Goal: Transaction & Acquisition: Purchase product/service

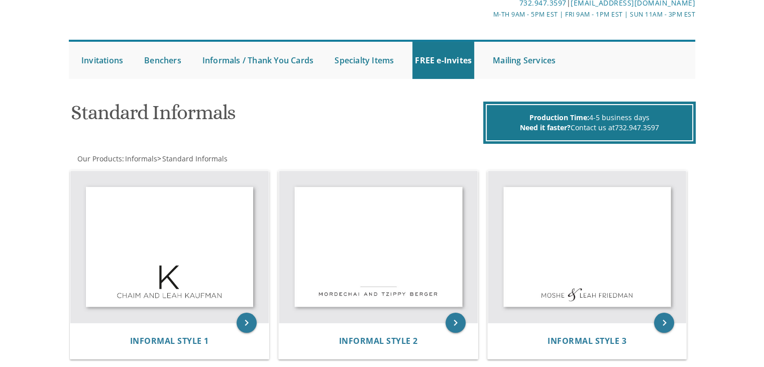
scroll to position [62, 0]
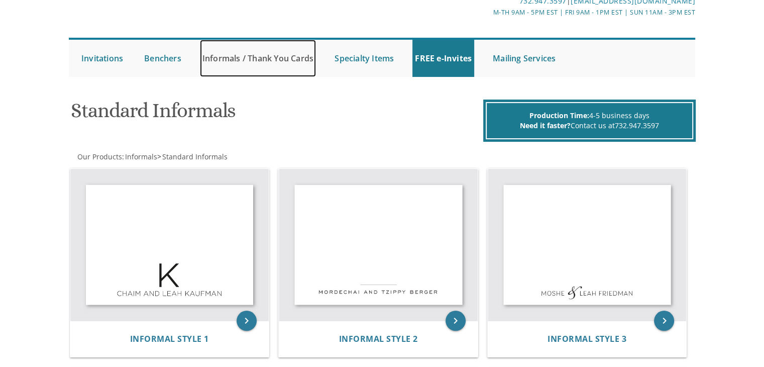
click at [262, 55] on link "Informals / Thank You Cards" at bounding box center [258, 58] width 116 height 37
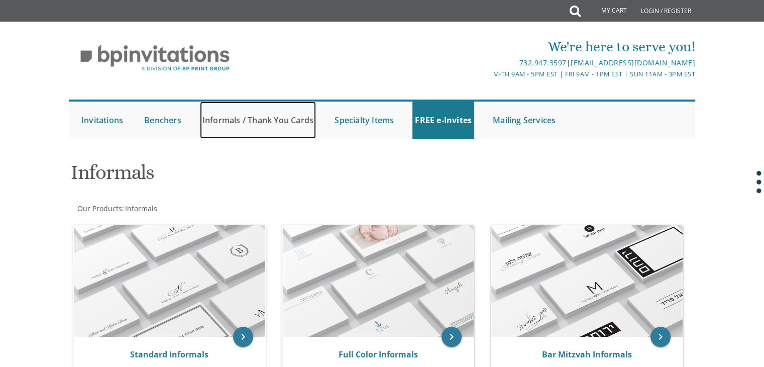
click at [236, 120] on link "Informals / Thank You Cards" at bounding box center [258, 120] width 116 height 37
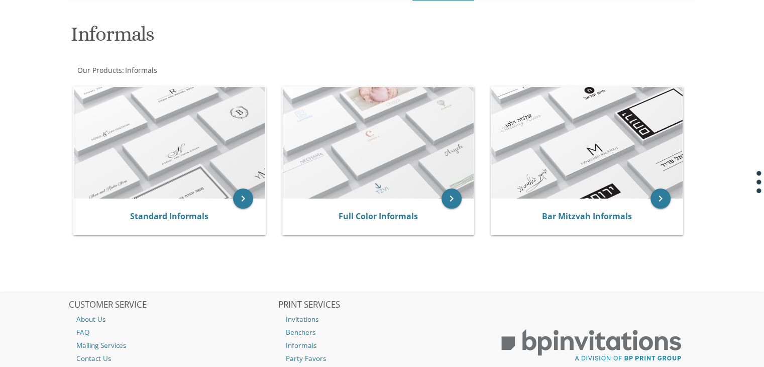
scroll to position [135, 0]
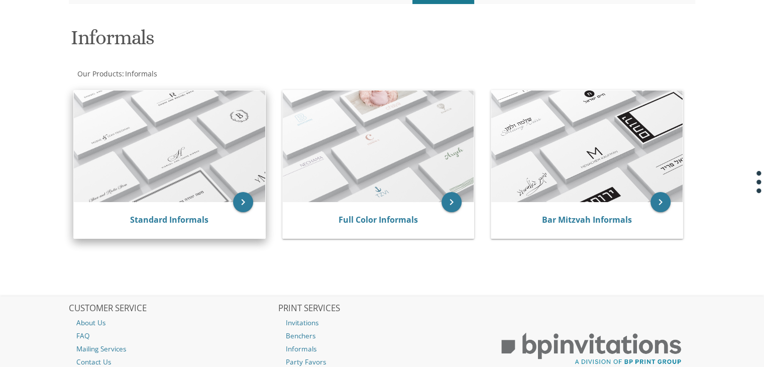
click at [187, 178] on img at bounding box center [169, 146] width 191 height 112
click at [245, 200] on icon "keyboard_arrow_right" at bounding box center [243, 202] width 20 height 20
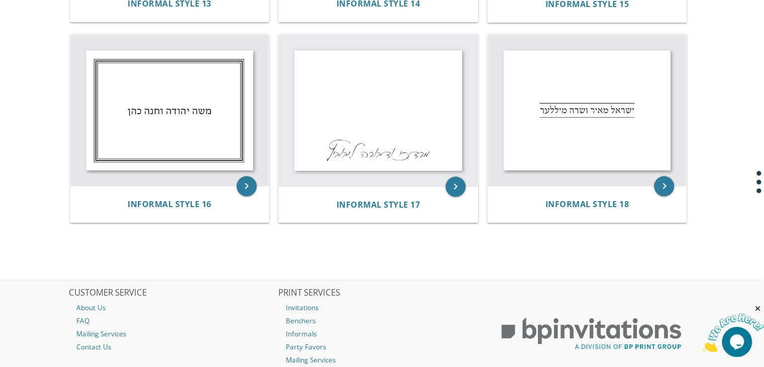
drag, startPoint x: 771, startPoint y: 59, endPoint x: 771, endPoint y: 318, distance: 258.8
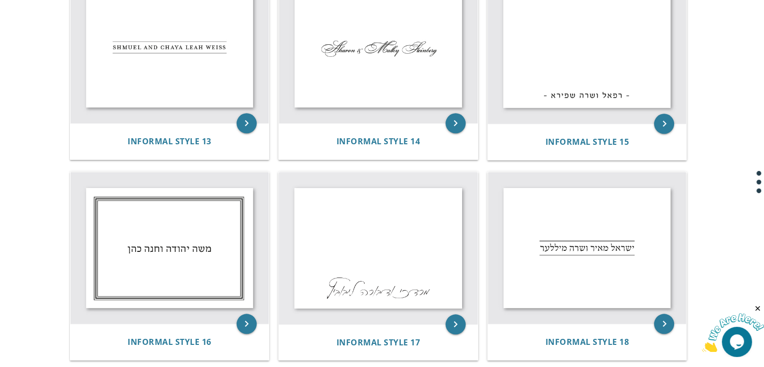
scroll to position [1040, 0]
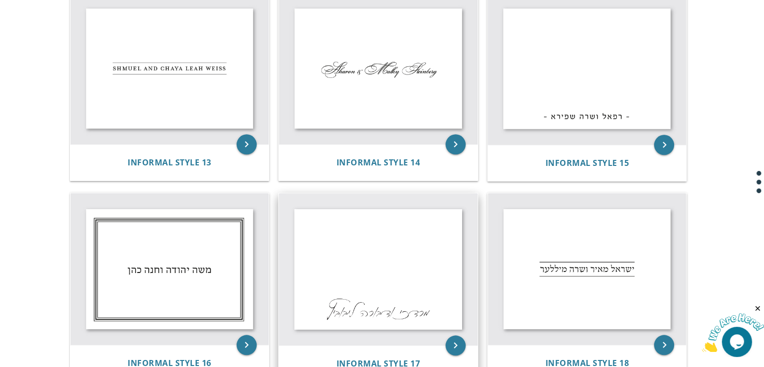
click at [392, 277] on img at bounding box center [378, 269] width 199 height 152
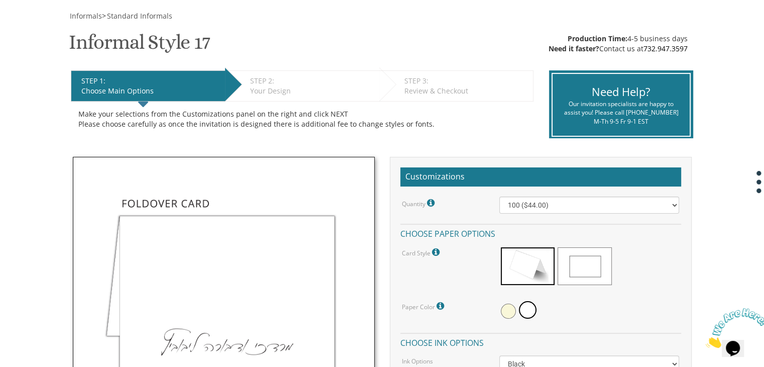
scroll to position [141, 0]
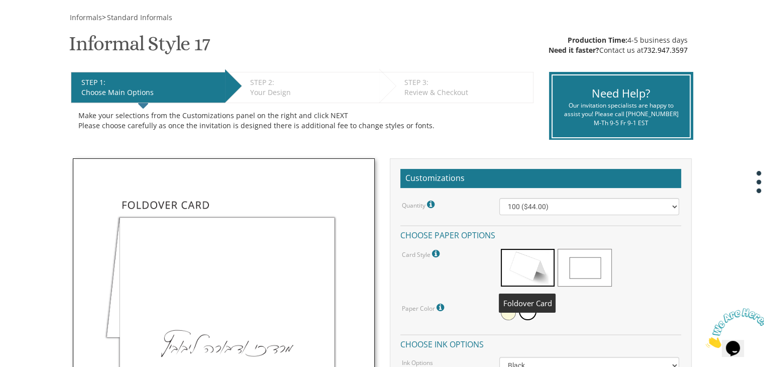
click at [535, 262] on span at bounding box center [528, 268] width 54 height 38
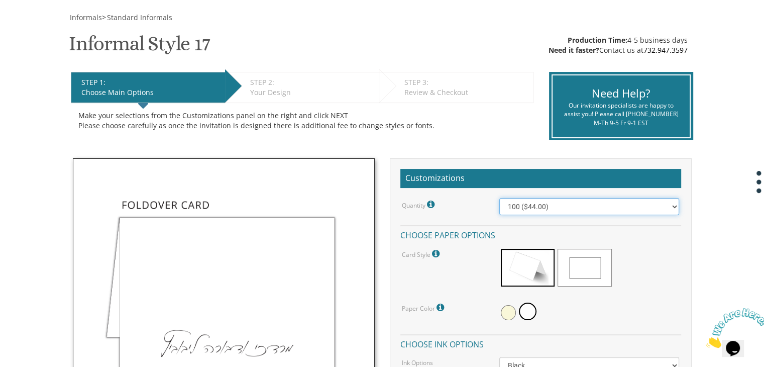
click at [572, 206] on select "100 ($44.00) 200 ($63.00) 300 ($82.00) 400 ($101.00) 500 ($120.00) 600 ($139.00…" at bounding box center [590, 206] width 180 height 17
select select "300"
click at [500, 198] on select "100 ($44.00) 200 ($63.00) 300 ($82.00) 400 ($101.00) 500 ($120.00) 600 ($139.00…" at bounding box center [590, 206] width 180 height 17
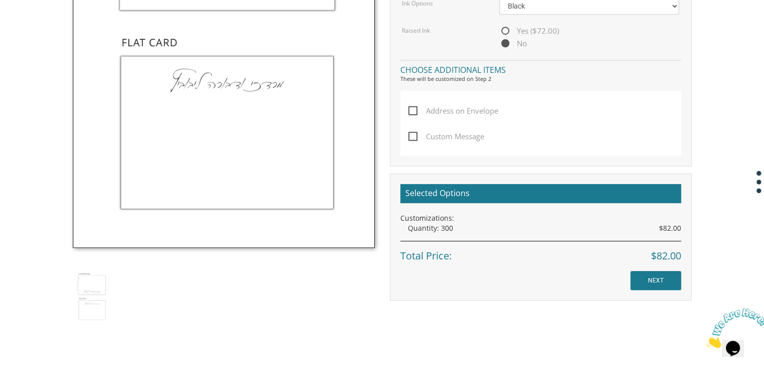
scroll to position [502, 0]
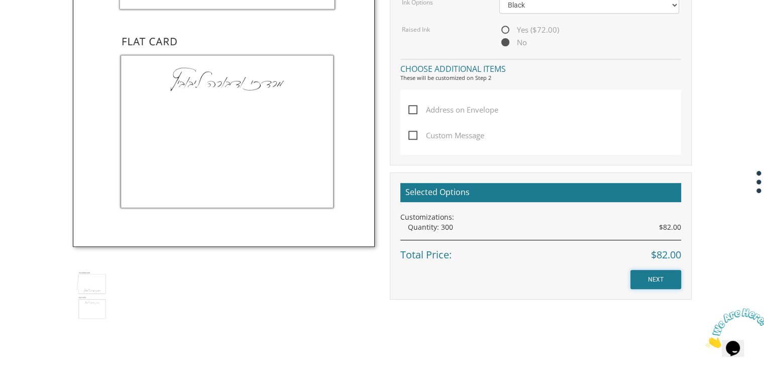
click at [654, 278] on input "NEXT" at bounding box center [656, 279] width 51 height 19
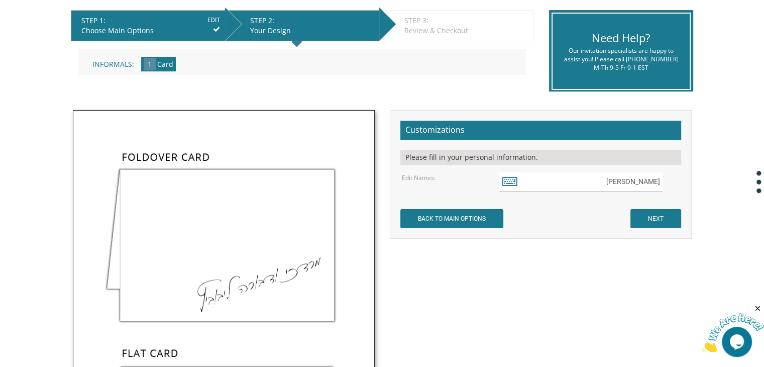
scroll to position [202, 0]
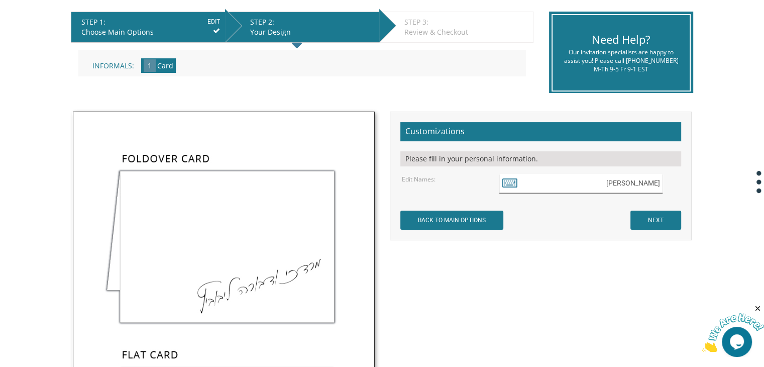
drag, startPoint x: 595, startPoint y: 181, endPoint x: 670, endPoint y: 178, distance: 75.0
click at [670, 178] on div "מרדכי ודבורה ליבוביץ" at bounding box center [590, 184] width 180 height 20
type input "j"
click at [512, 181] on icon at bounding box center [510, 182] width 15 height 14
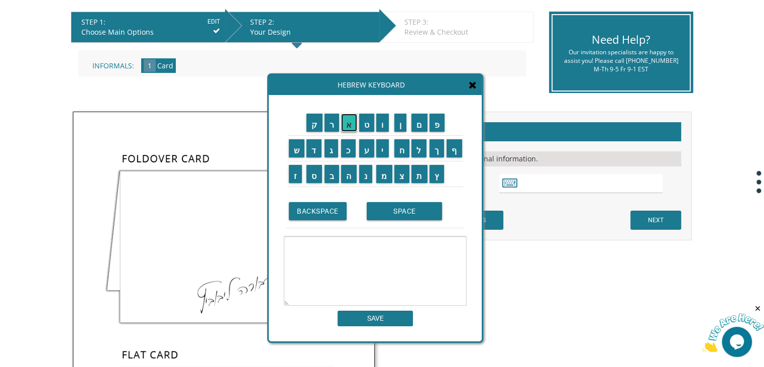
click at [347, 128] on input "א" at bounding box center [349, 123] width 16 height 18
click at [333, 172] on input "ב" at bounding box center [332, 174] width 15 height 18
click at [328, 125] on input "ר" at bounding box center [332, 123] width 15 height 18
click at [346, 170] on input "ה" at bounding box center [349, 174] width 16 height 18
click at [422, 127] on input "ם" at bounding box center [420, 123] width 16 height 18
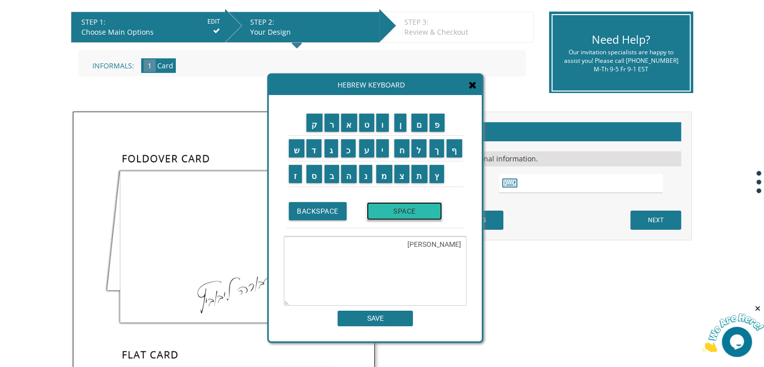
click at [394, 209] on input "SPACE" at bounding box center [404, 211] width 75 height 18
click at [383, 124] on input "ו" at bounding box center [382, 123] width 13 height 18
click at [383, 147] on input "י" at bounding box center [382, 148] width 13 height 18
click at [344, 175] on input "ה" at bounding box center [349, 174] width 16 height 18
click at [381, 127] on input "ו" at bounding box center [382, 123] width 13 height 18
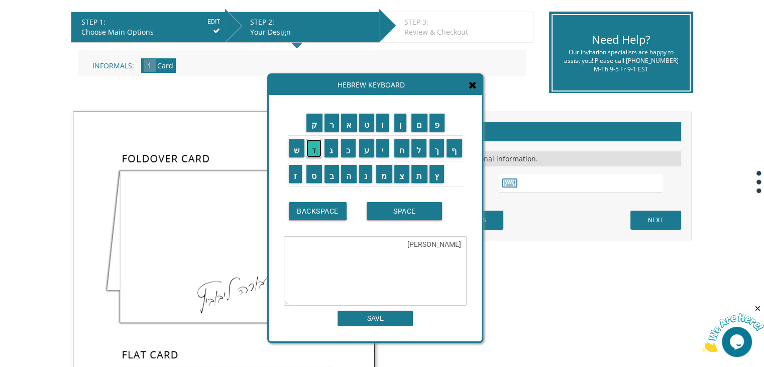
click at [314, 147] on input "ד" at bounding box center [314, 148] width 15 height 18
click at [379, 145] on input "י" at bounding box center [382, 148] width 13 height 18
click at [419, 174] on input "ת" at bounding box center [420, 174] width 16 height 18
click at [387, 212] on input "SPACE" at bounding box center [404, 211] width 75 height 18
click at [350, 152] on input "כ" at bounding box center [348, 148] width 15 height 18
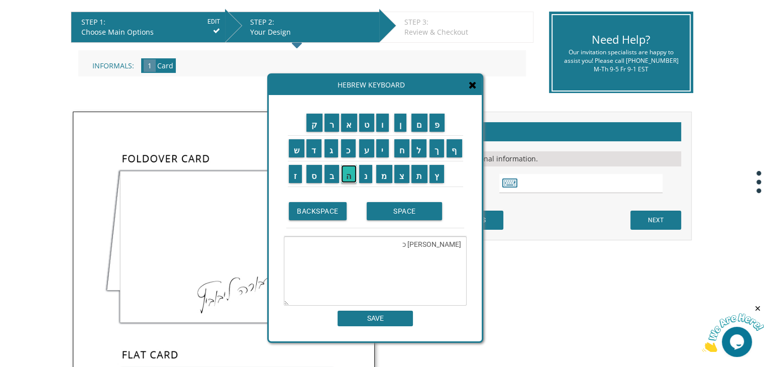
click at [348, 174] on input "ה" at bounding box center [349, 174] width 16 height 18
click at [401, 126] on input "ן" at bounding box center [400, 123] width 13 height 18
type textarea "[PERSON_NAME]"
click at [361, 318] on input "SAVE" at bounding box center [375, 319] width 75 height 16
type input "[PERSON_NAME]"
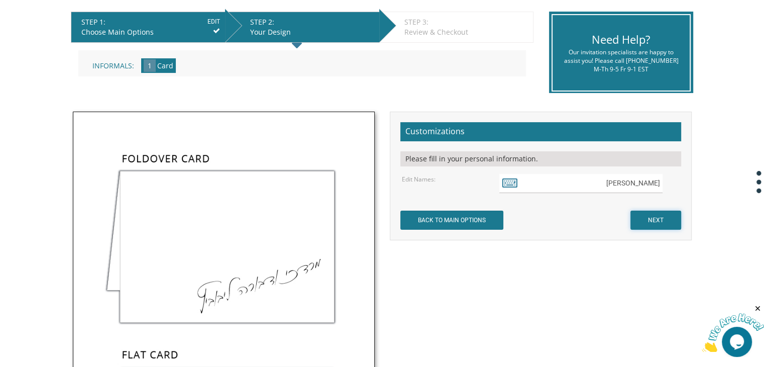
click at [656, 220] on input "NEXT" at bounding box center [656, 220] width 51 height 19
drag, startPoint x: 595, startPoint y: 181, endPoint x: 667, endPoint y: 182, distance: 72.4
click at [667, 182] on div "[PERSON_NAME]" at bounding box center [590, 184] width 180 height 20
click at [504, 181] on icon at bounding box center [510, 182] width 15 height 14
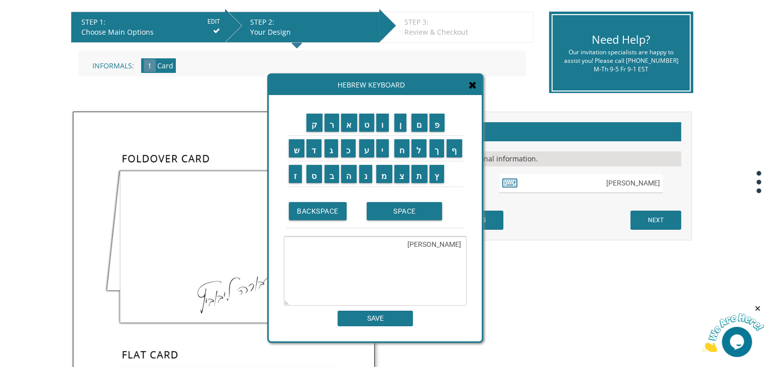
click at [430, 247] on textarea "[PERSON_NAME]" at bounding box center [375, 270] width 183 height 69
click at [422, 251] on textarea "[PERSON_NAME]" at bounding box center [375, 270] width 183 height 69
drag, startPoint x: 438, startPoint y: 243, endPoint x: 396, endPoint y: 238, distance: 41.5
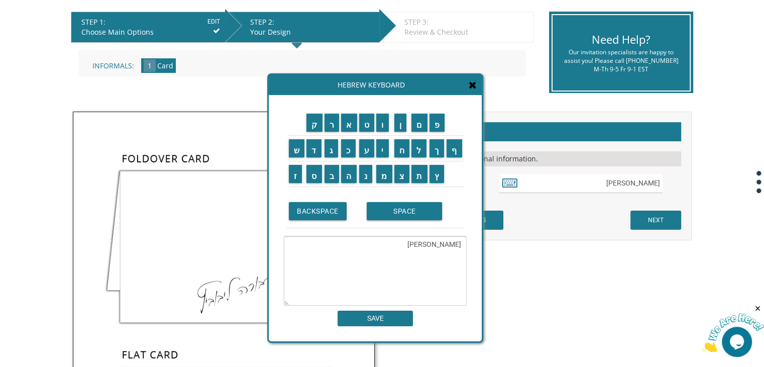
click at [396, 238] on textarea "[PERSON_NAME]" at bounding box center [375, 270] width 183 height 69
